Goal: Transaction & Acquisition: Book appointment/travel/reservation

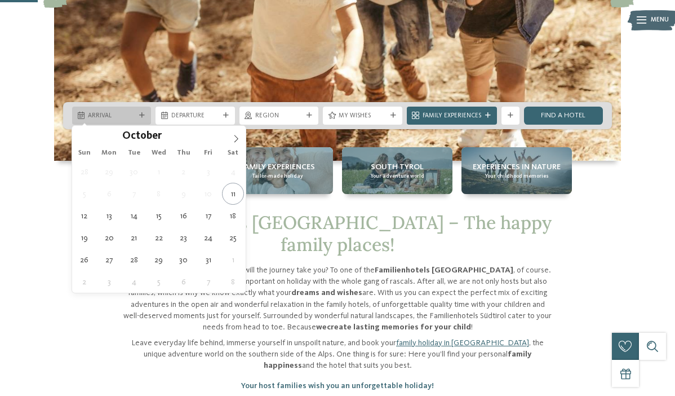
click at [134, 111] on div "Arrival" at bounding box center [112, 115] width 52 height 10
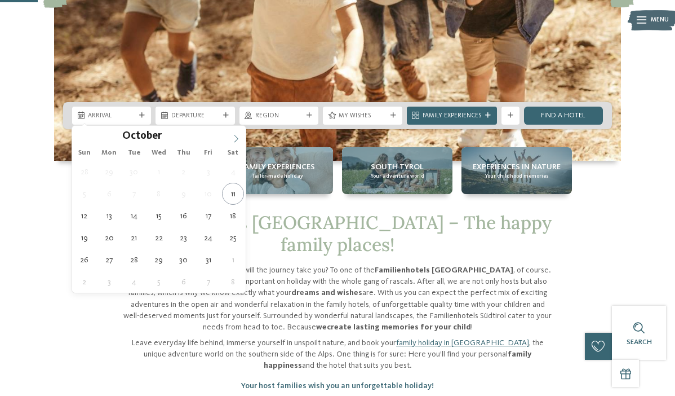
click at [235, 140] on icon at bounding box center [236, 139] width 8 height 8
type div "[DATE]"
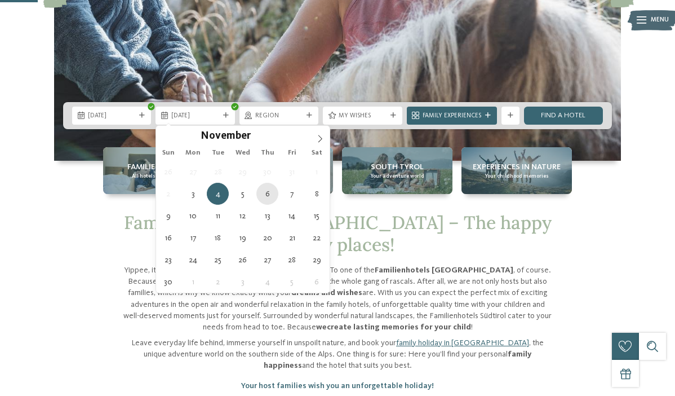
type div "[DATE]"
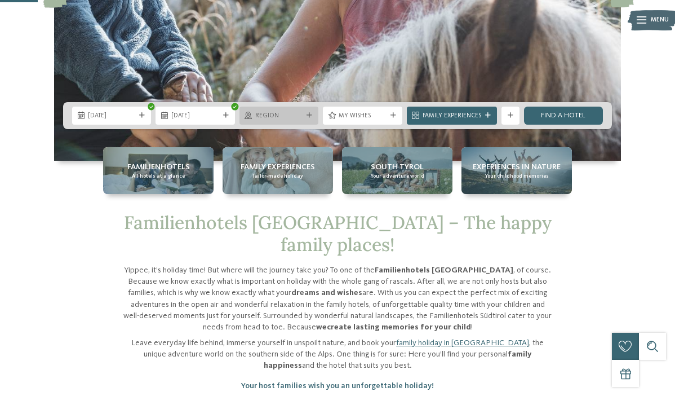
click at [284, 120] on div "Region" at bounding box center [279, 116] width 79 height 18
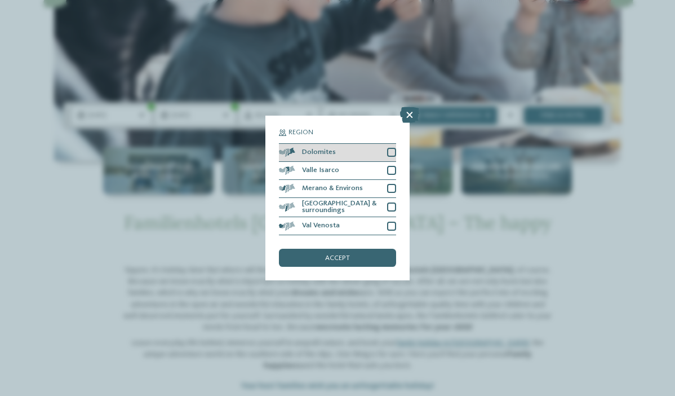
click at [391, 153] on div at bounding box center [391, 152] width 9 height 9
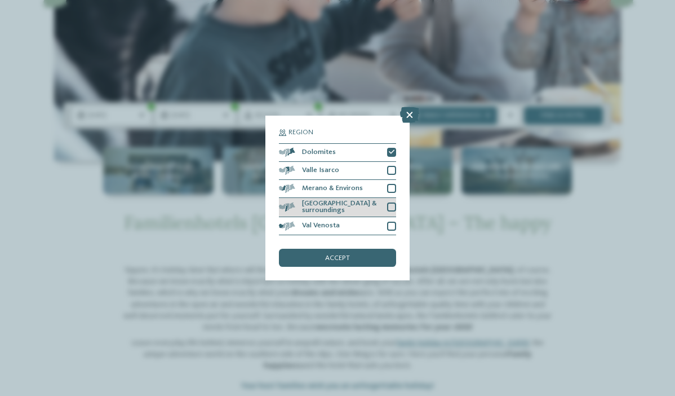
click at [389, 207] on div at bounding box center [391, 206] width 9 height 9
click at [371, 252] on div "accept" at bounding box center [337, 258] width 117 height 18
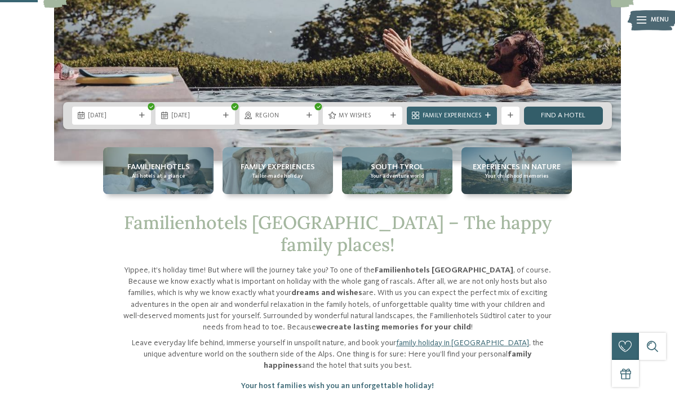
click at [549, 123] on link "Find a hotel" at bounding box center [563, 116] width 79 height 18
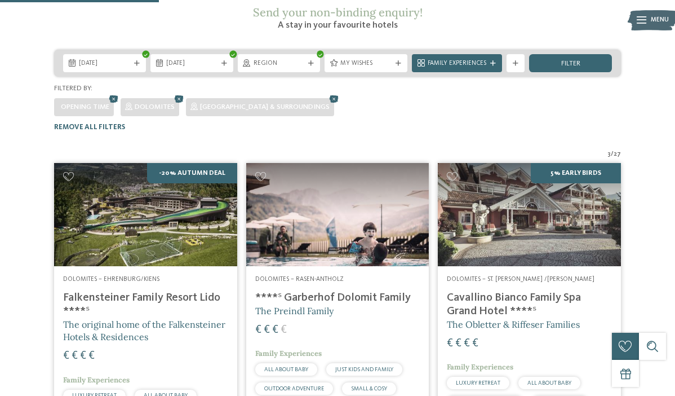
scroll to position [171, 0]
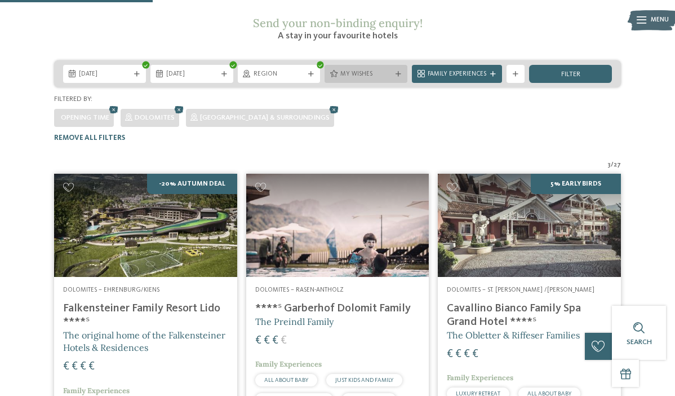
click at [380, 65] on div "My wishes" at bounding box center [366, 74] width 83 height 18
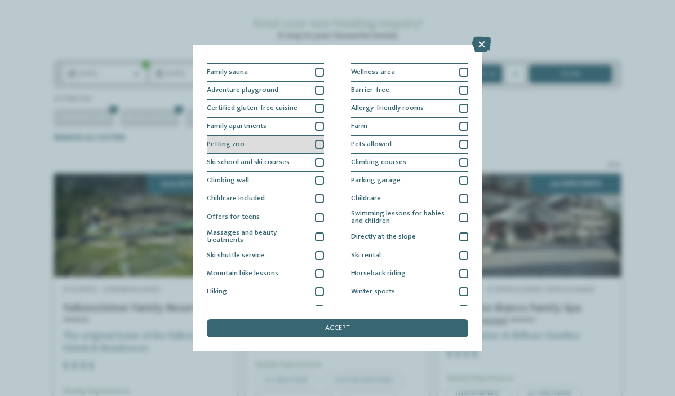
scroll to position [76, 0]
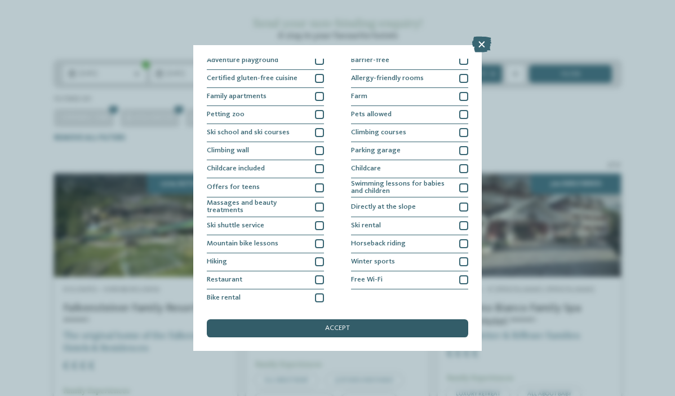
click at [339, 334] on div "accept" at bounding box center [338, 328] width 262 height 18
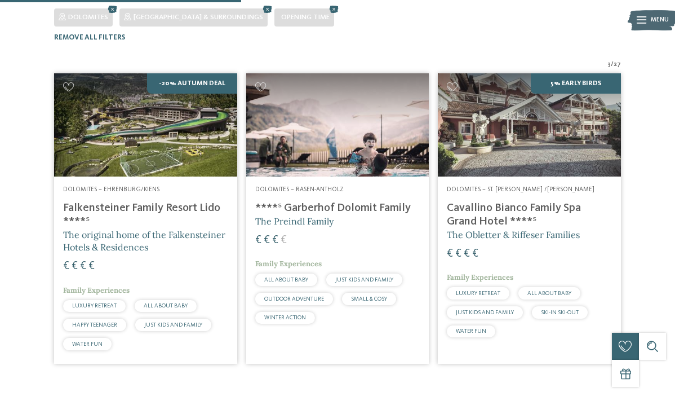
scroll to position [271, 0]
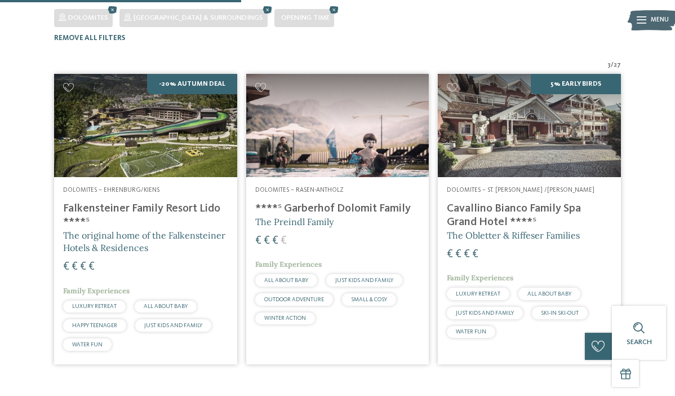
click at [356, 202] on h4 "****ˢ Garberhof Dolomit Family" at bounding box center [337, 209] width 165 height 14
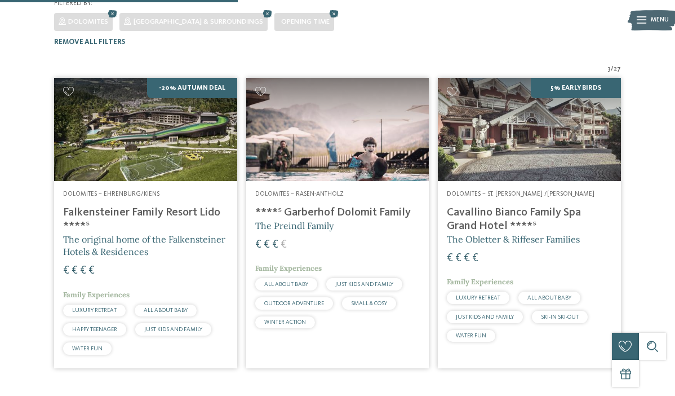
scroll to position [267, 0]
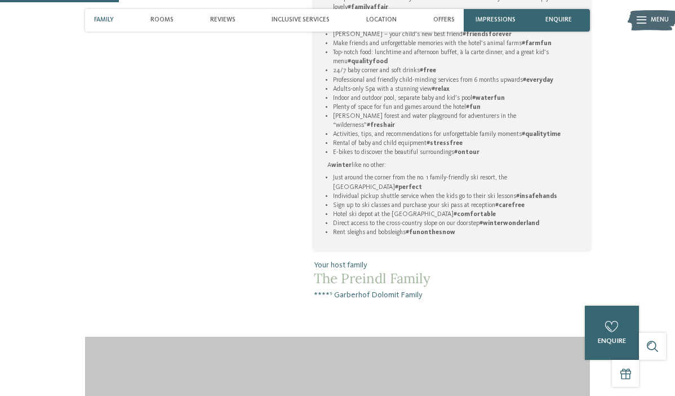
scroll to position [621, 0]
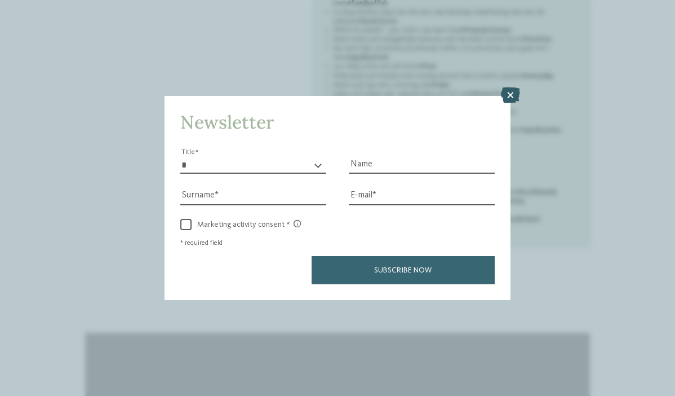
click at [508, 99] on icon at bounding box center [510, 95] width 19 height 16
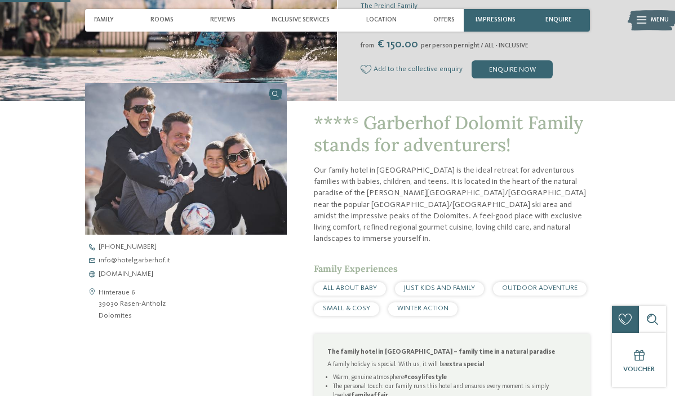
scroll to position [0, 0]
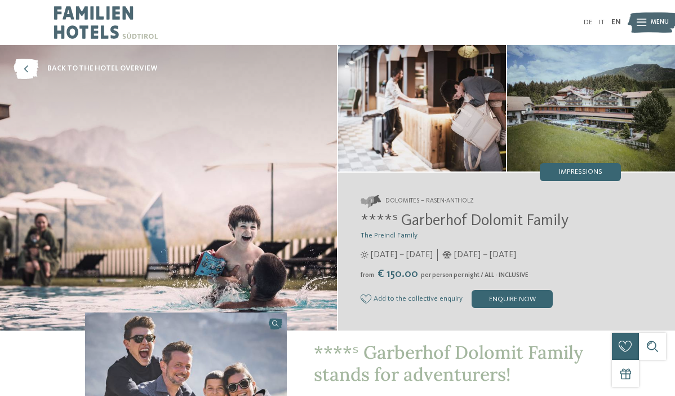
click at [636, 18] on img at bounding box center [653, 22] width 50 height 25
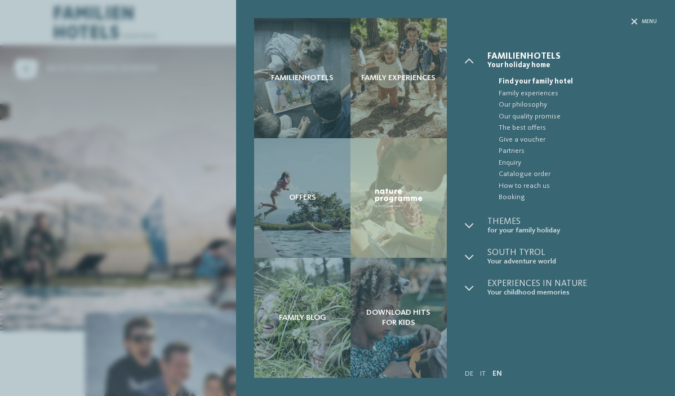
click at [143, 138] on div "Familienhotels Family experiences Offers" at bounding box center [337, 198] width 675 height 396
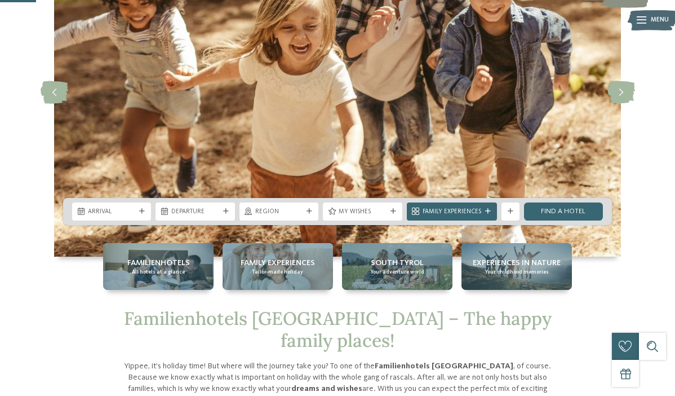
scroll to position [225, 0]
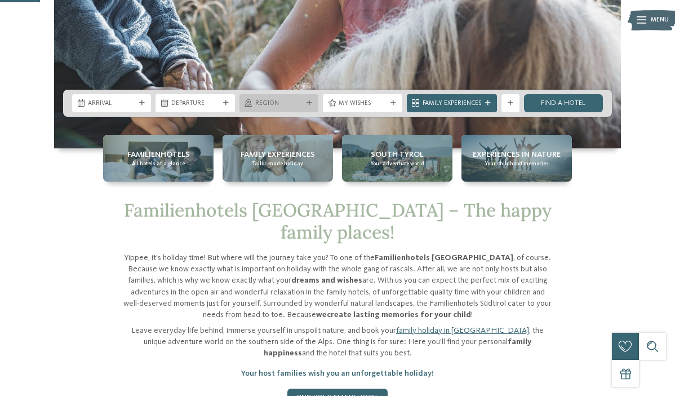
click at [305, 100] on div "Region" at bounding box center [279, 103] width 52 height 10
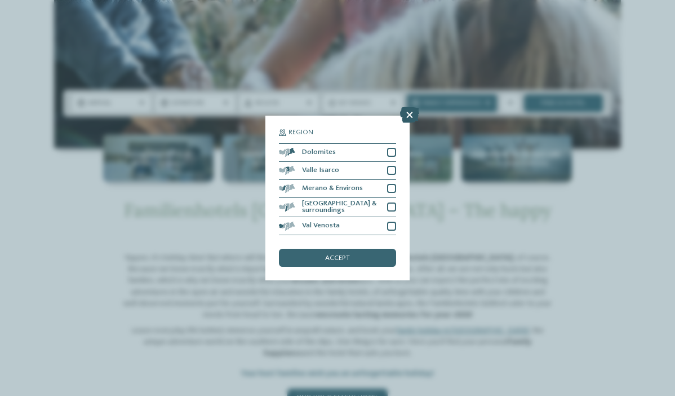
click at [413, 121] on icon at bounding box center [409, 115] width 19 height 16
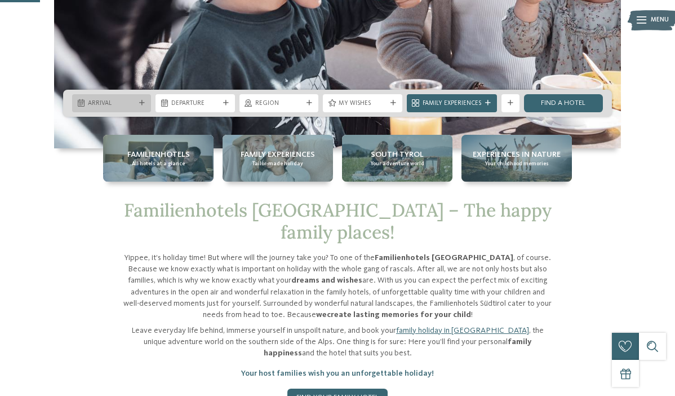
click at [135, 98] on div "Arrival" at bounding box center [112, 103] width 52 height 10
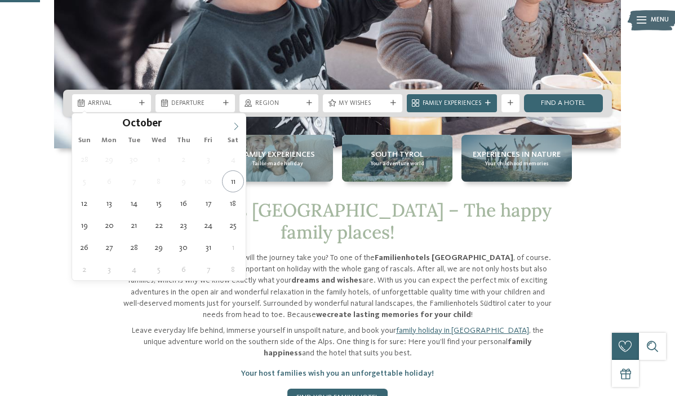
click at [234, 127] on icon at bounding box center [236, 126] width 8 height 8
type div "03.11.2025"
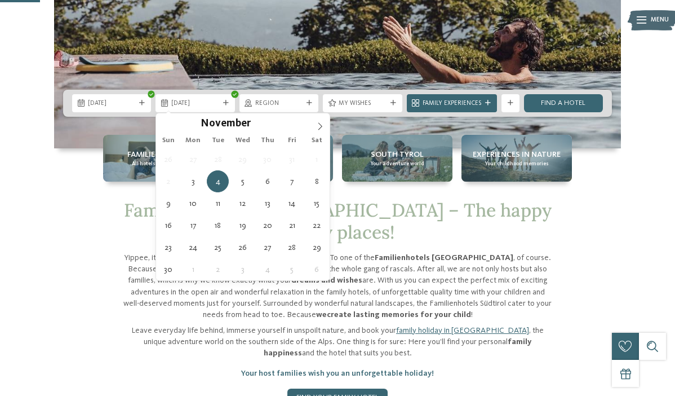
type div "06.11.2025"
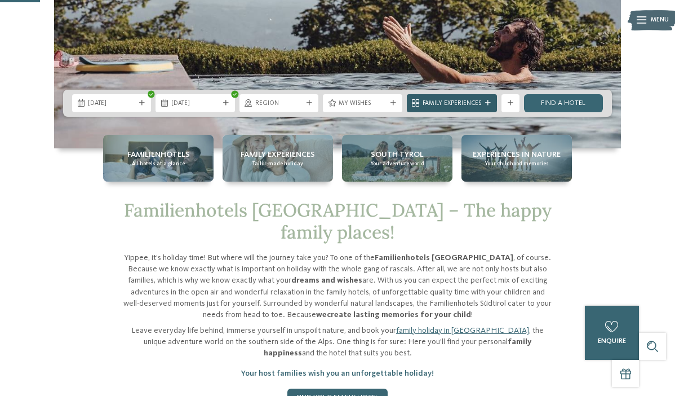
click at [415, 102] on icon at bounding box center [415, 103] width 7 height 7
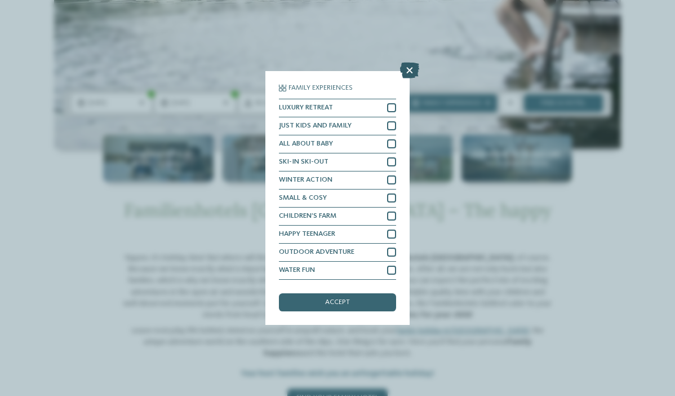
click at [407, 70] on icon at bounding box center [409, 71] width 19 height 16
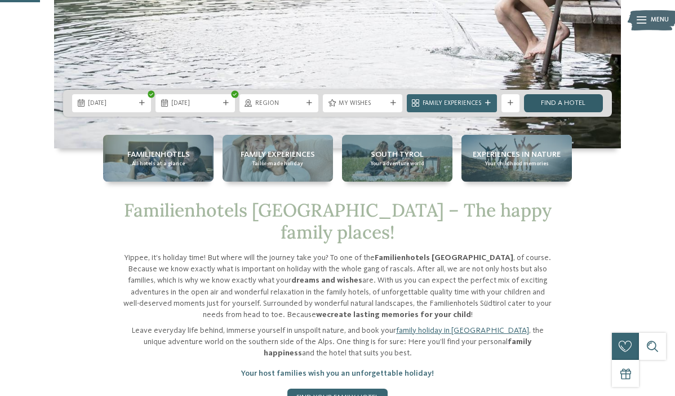
click at [585, 103] on link "Find a hotel" at bounding box center [563, 103] width 79 height 18
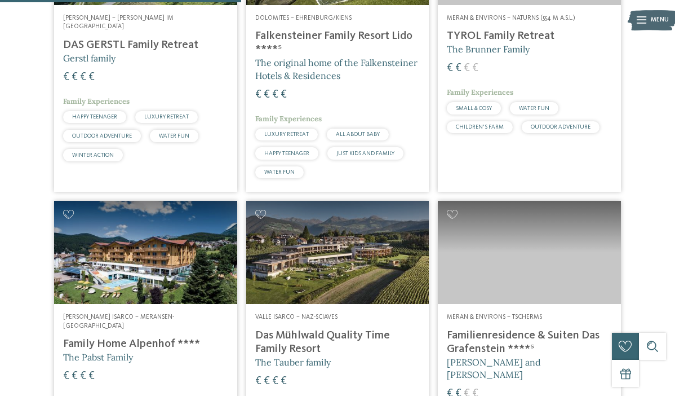
scroll to position [570, 0]
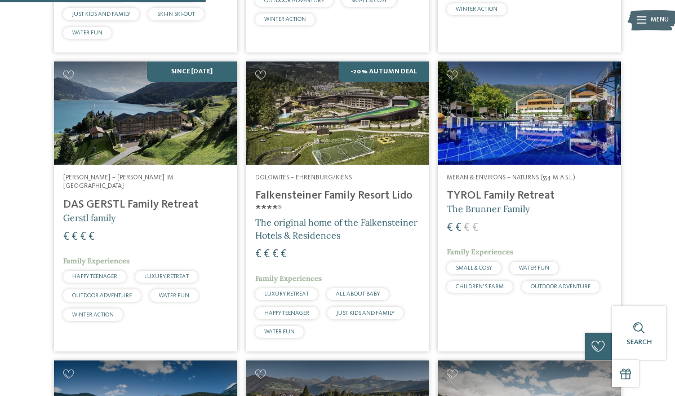
click at [521, 189] on h4 "TYROL Family Retreat" at bounding box center [529, 196] width 165 height 14
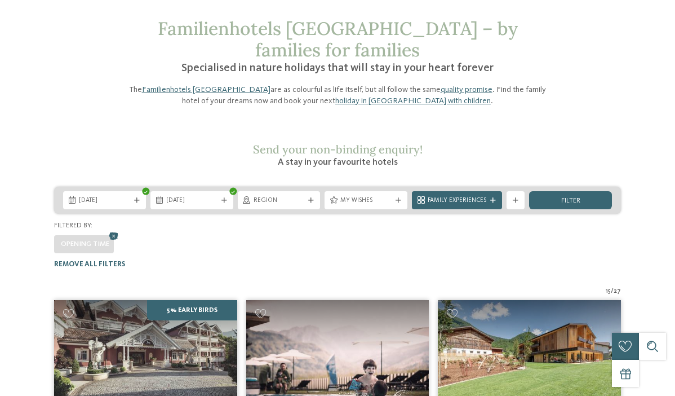
scroll to position [0, 0]
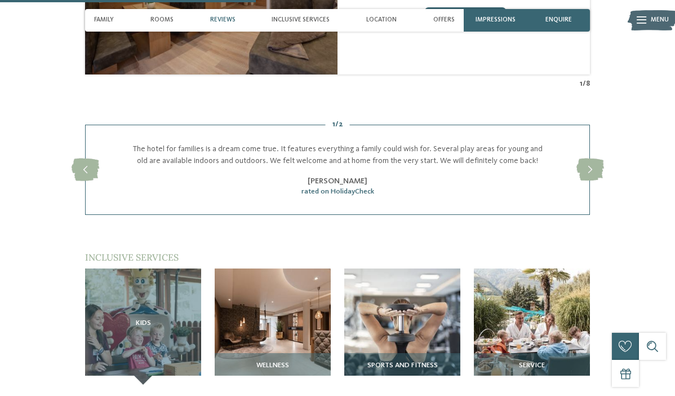
scroll to position [1128, 0]
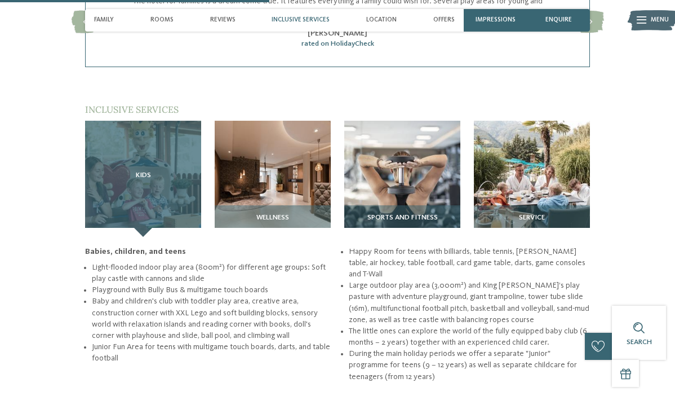
click at [168, 191] on div "Kids" at bounding box center [143, 179] width 116 height 116
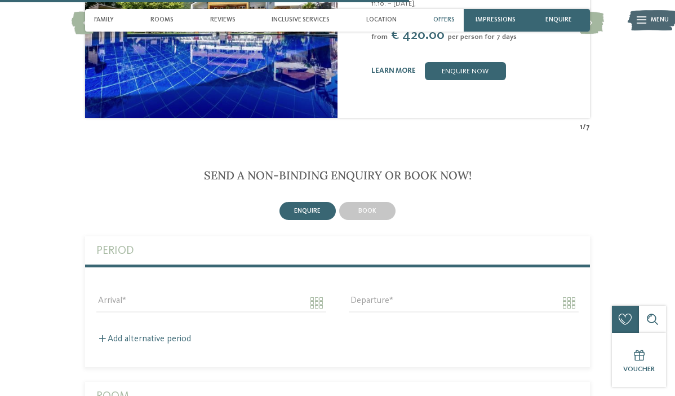
scroll to position [1751, 0]
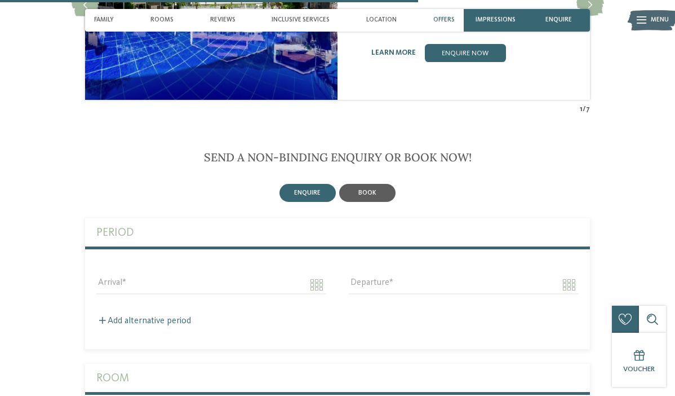
click at [367, 184] on div "book" at bounding box center [367, 193] width 56 height 18
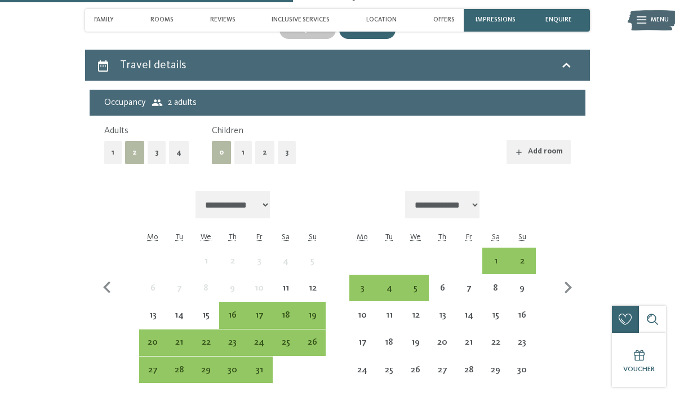
scroll to position [1915, 0]
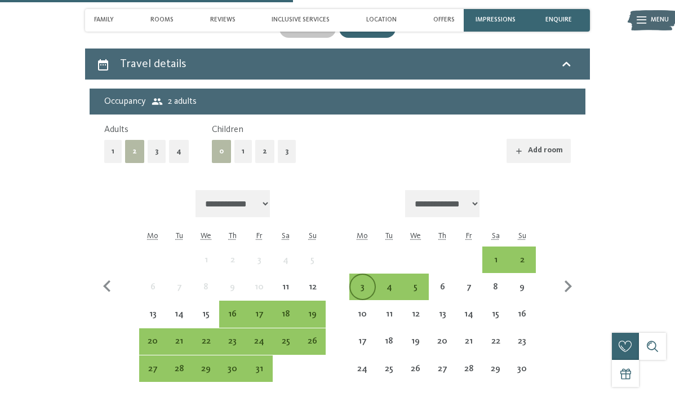
click at [354, 282] on div "3" at bounding box center [363, 294] width 24 height 24
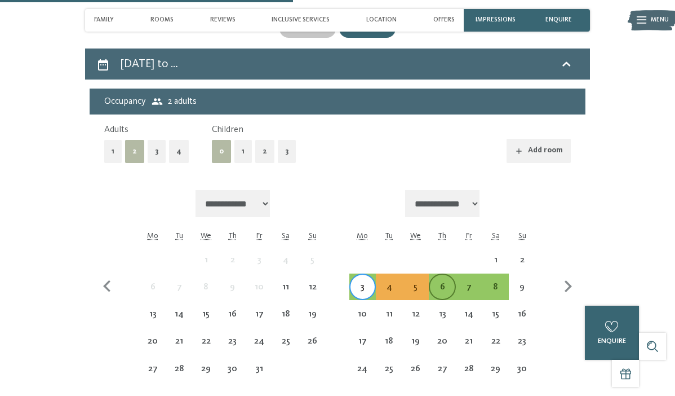
click at [445, 274] on div "6" at bounding box center [442, 286] width 24 height 24
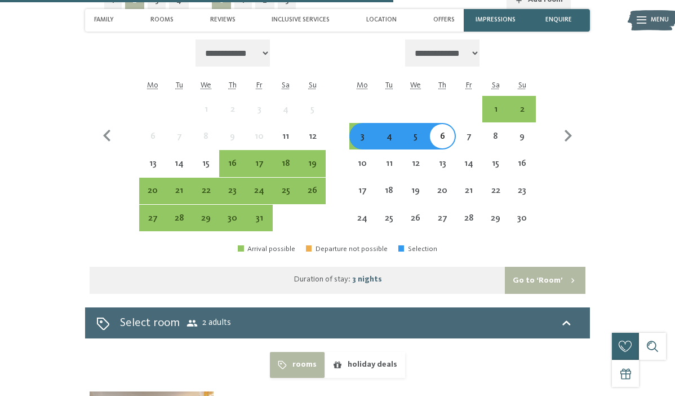
scroll to position [2079, 0]
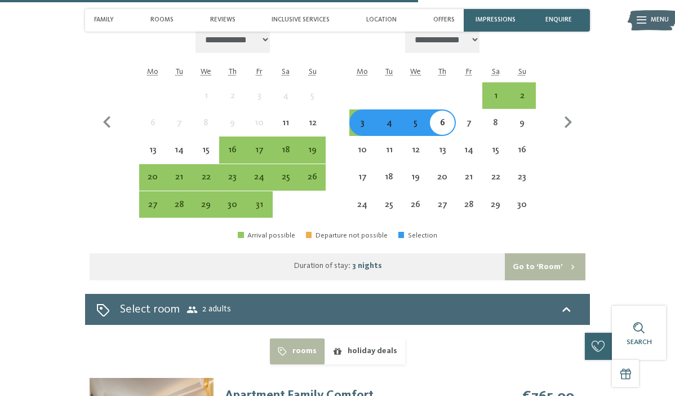
click at [540, 254] on button "Go to ‘Room’" at bounding box center [545, 266] width 81 height 27
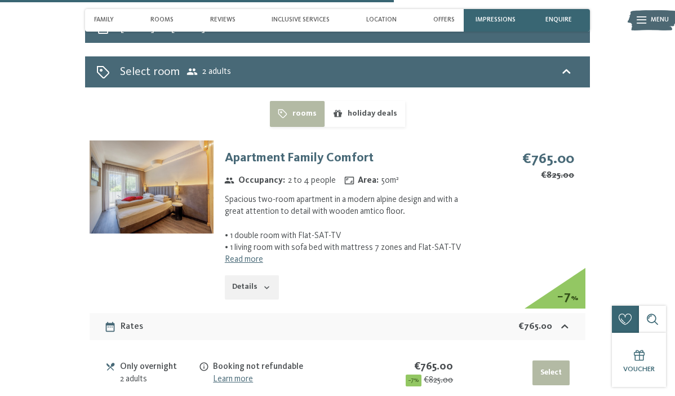
click at [183, 172] on img at bounding box center [152, 186] width 124 height 93
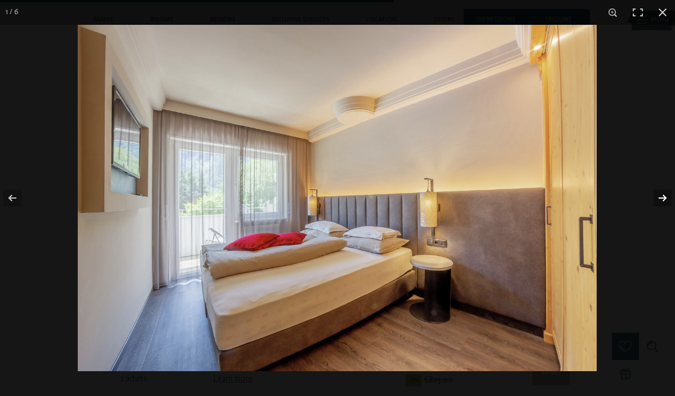
click at [665, 200] on button "button" at bounding box center [655, 198] width 39 height 56
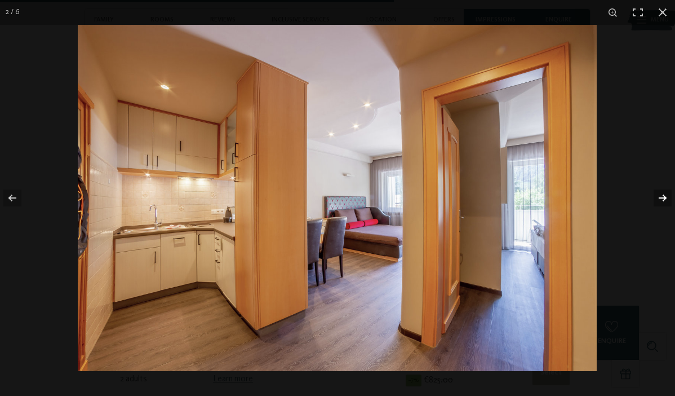
click at [665, 200] on button "button" at bounding box center [655, 198] width 39 height 56
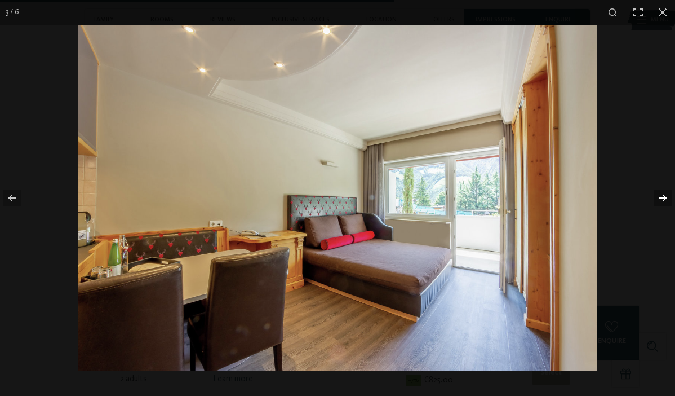
click at [665, 200] on button "button" at bounding box center [655, 198] width 39 height 56
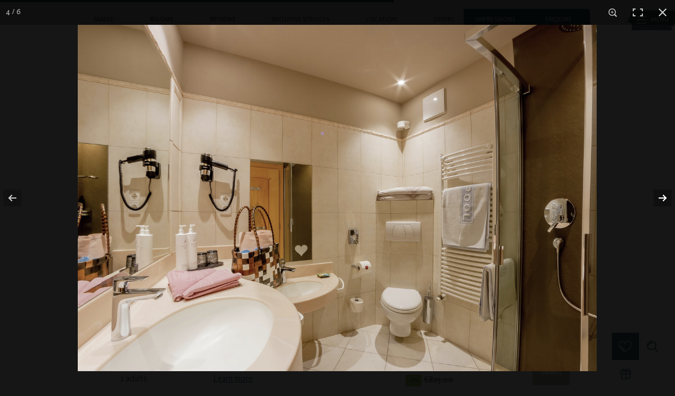
click at [665, 200] on button "button" at bounding box center [655, 198] width 39 height 56
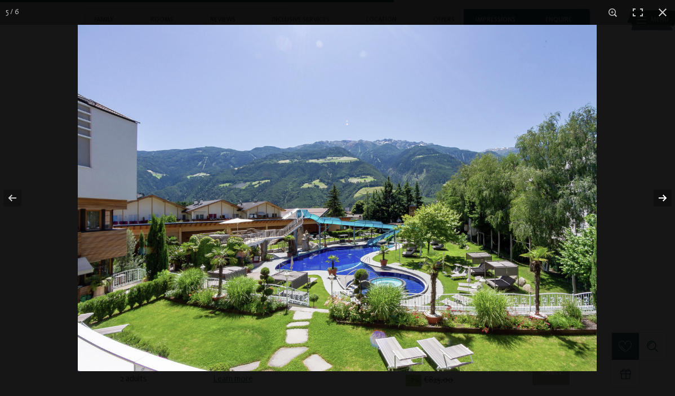
click at [665, 200] on button "button" at bounding box center [655, 198] width 39 height 56
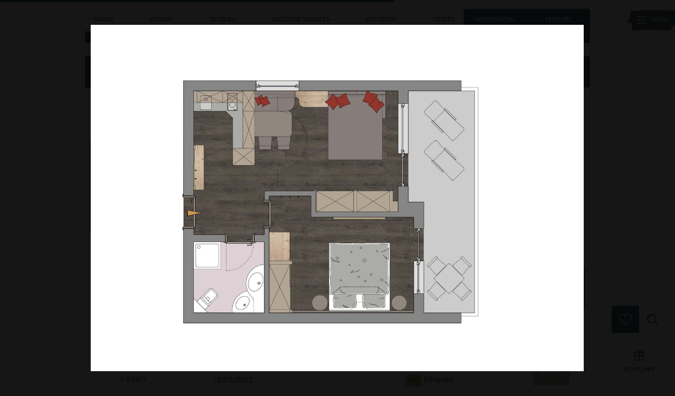
click at [665, 200] on button "button" at bounding box center [655, 198] width 39 height 56
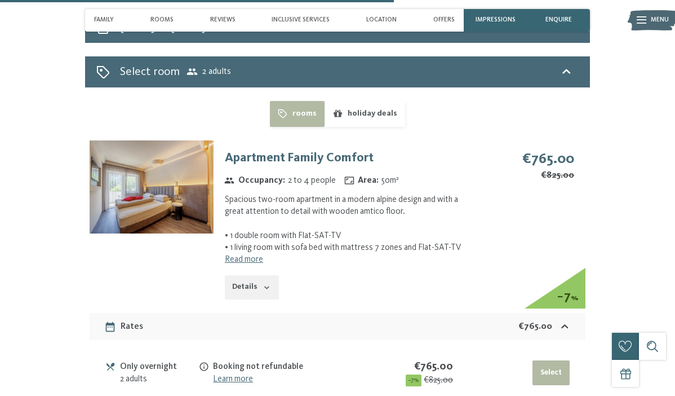
click at [0, 0] on button "button" at bounding box center [0, 0] width 0 height 0
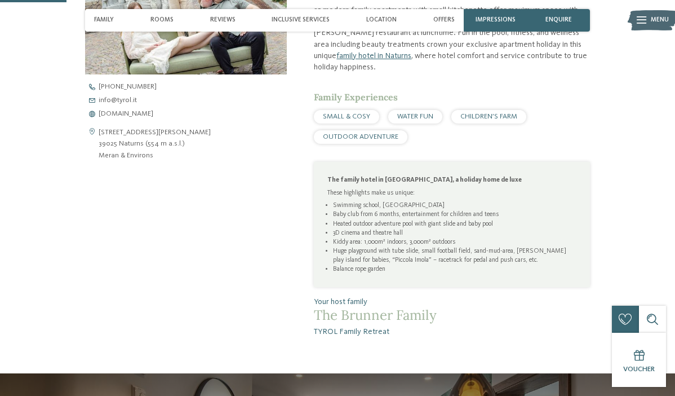
scroll to position [201, 0]
